Goal: Find specific page/section: Find specific page/section

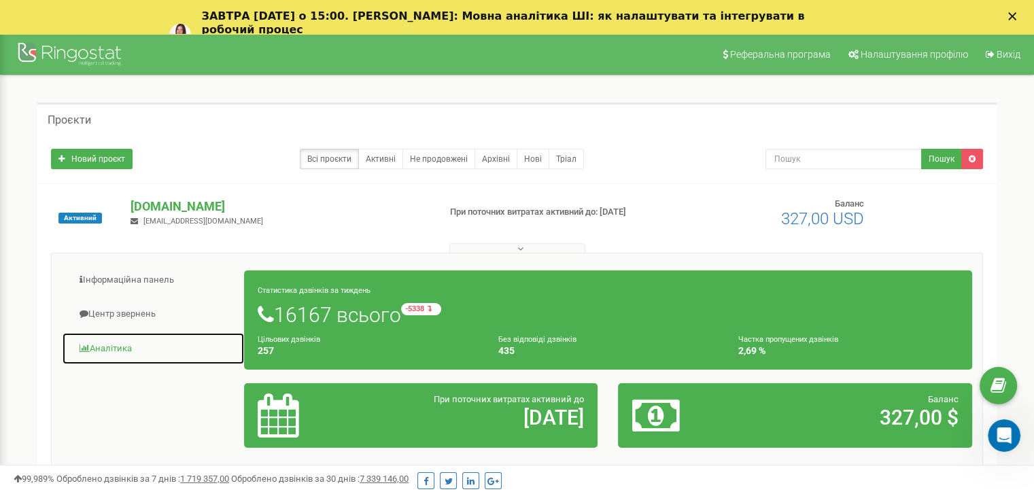
click at [125, 344] on link "Аналiтика" at bounding box center [153, 348] width 183 height 33
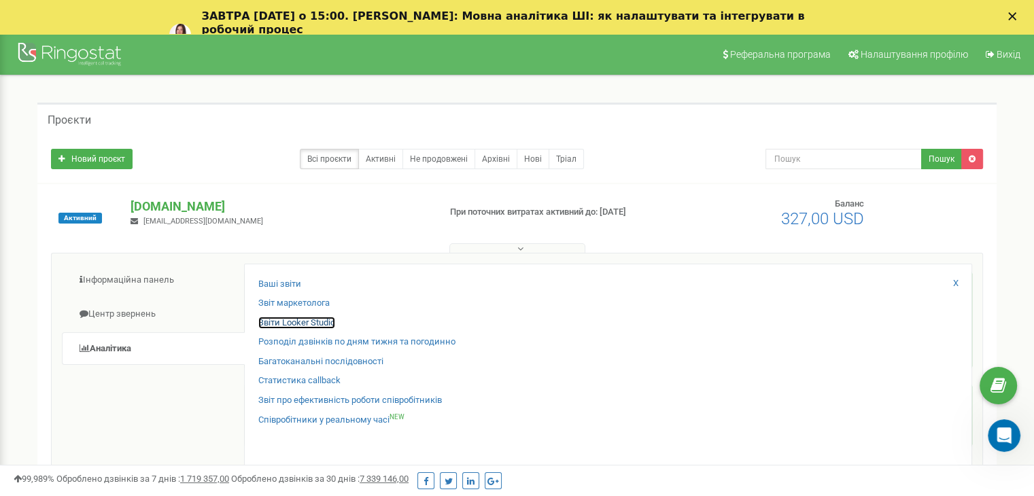
click at [277, 326] on link "Звіти Looker Studio" at bounding box center [296, 323] width 77 height 13
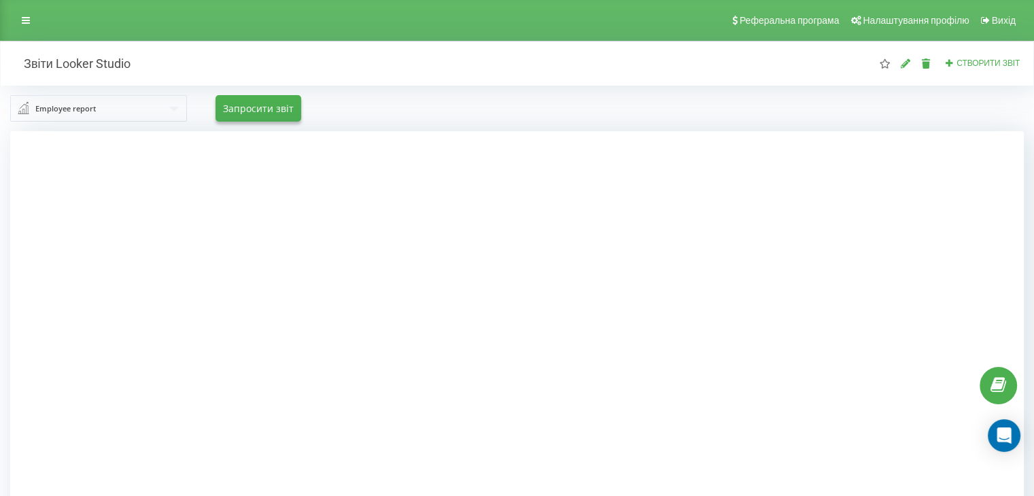
click at [125, 114] on input "text" at bounding box center [99, 108] width 175 height 24
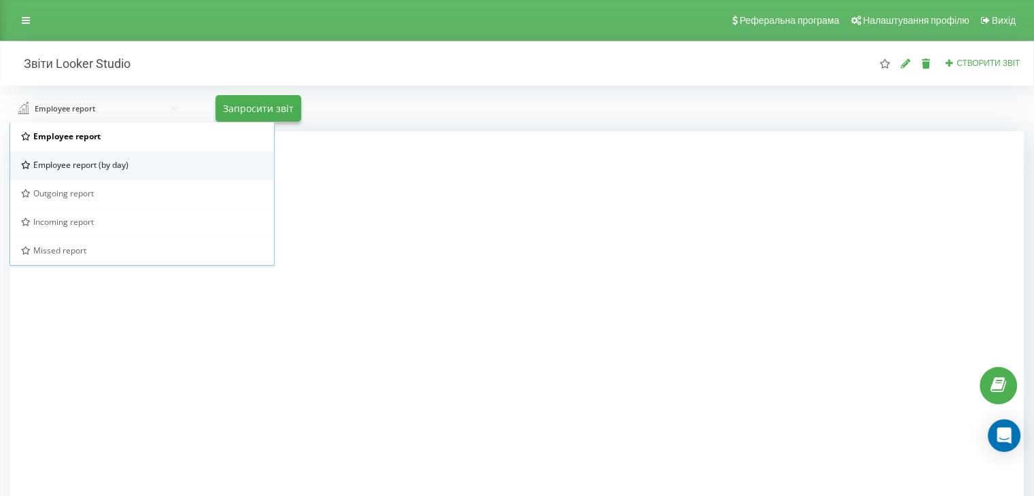
click at [124, 160] on span "Employee report (by day)" at bounding box center [80, 165] width 95 height 12
